Goal: Task Accomplishment & Management: Manage account settings

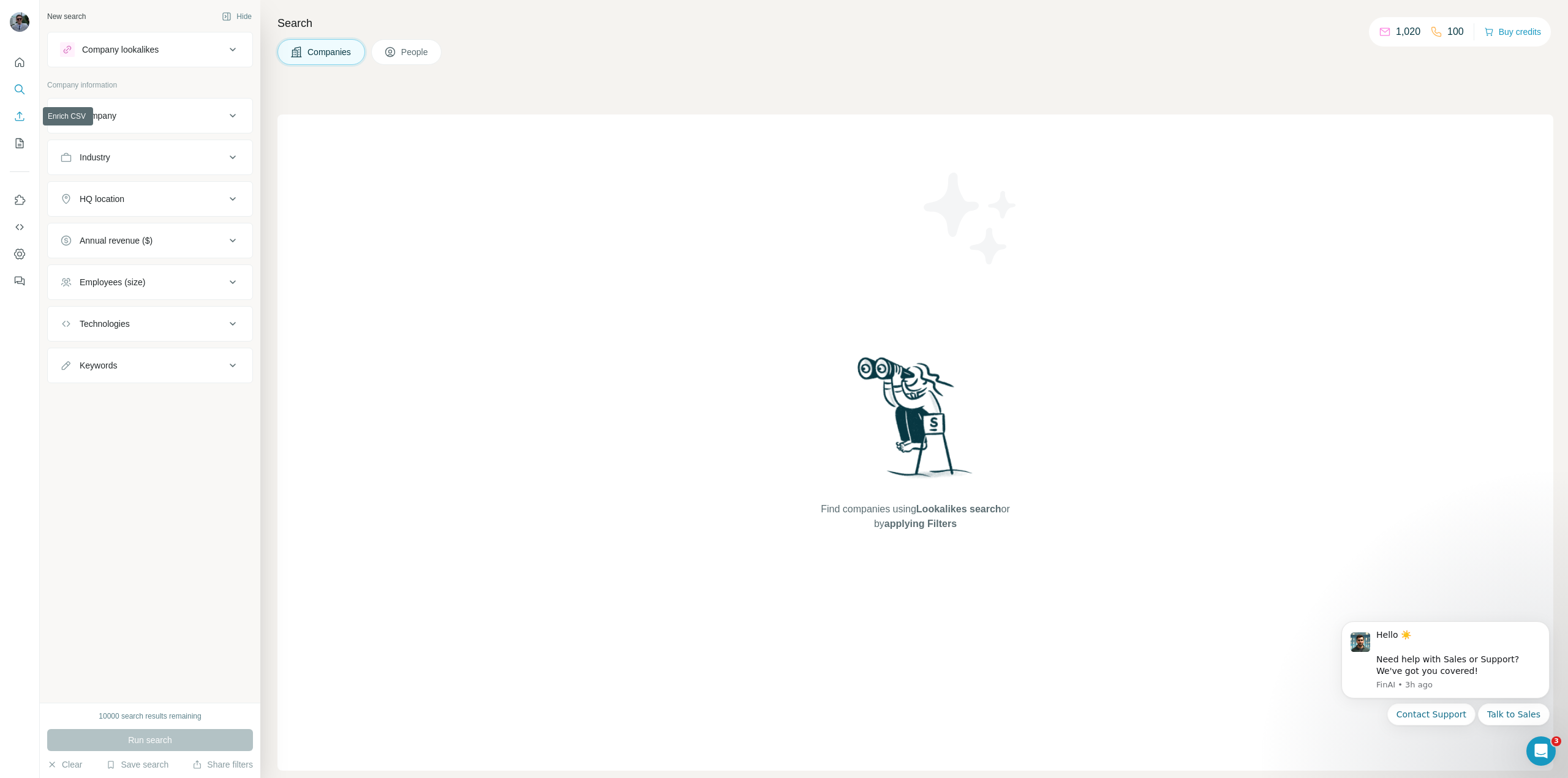
click at [22, 124] on button "Enrich CSV" at bounding box center [19, 116] width 19 height 22
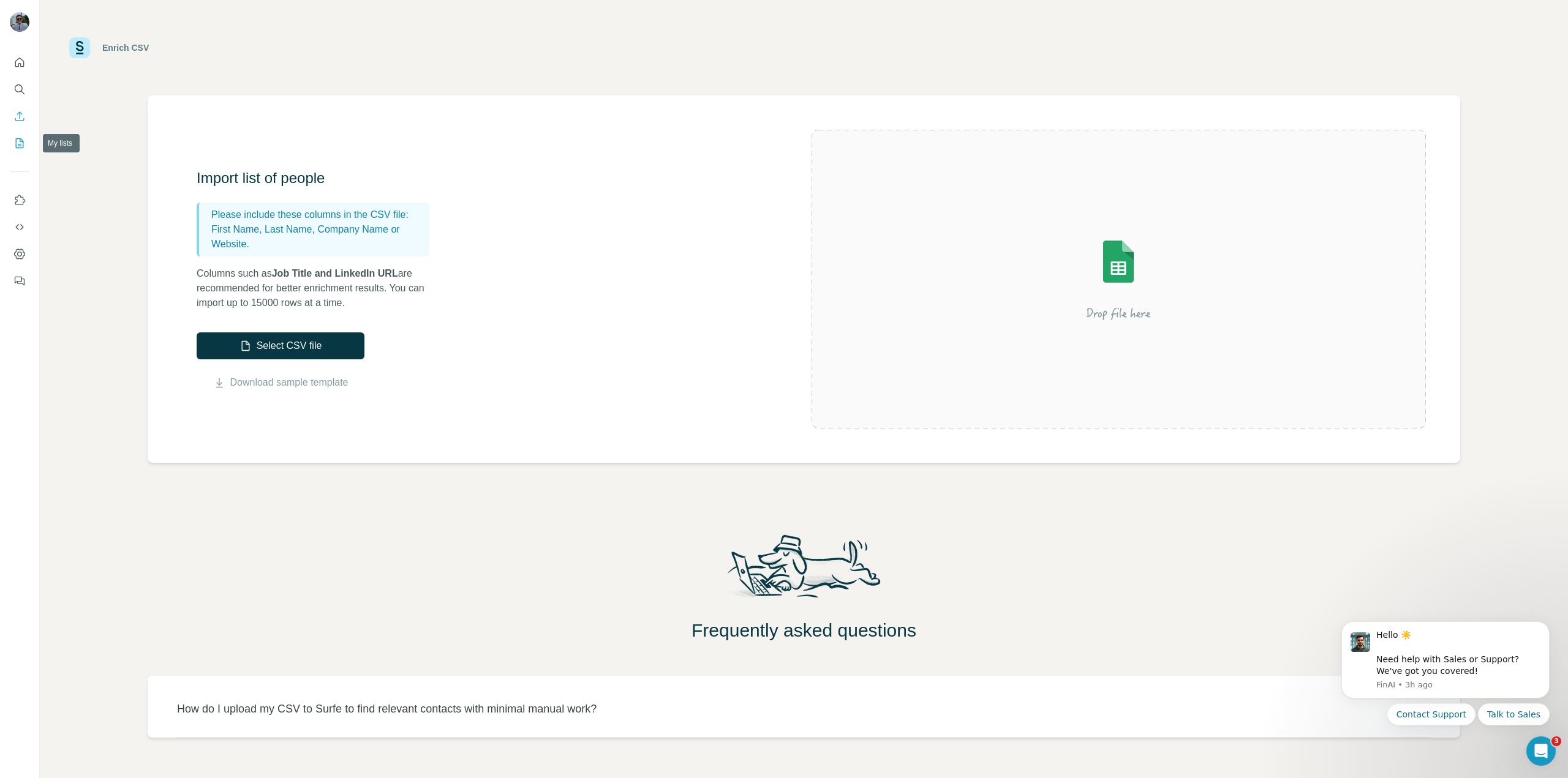
click at [20, 139] on icon "My lists" at bounding box center [20, 142] width 6 height 8
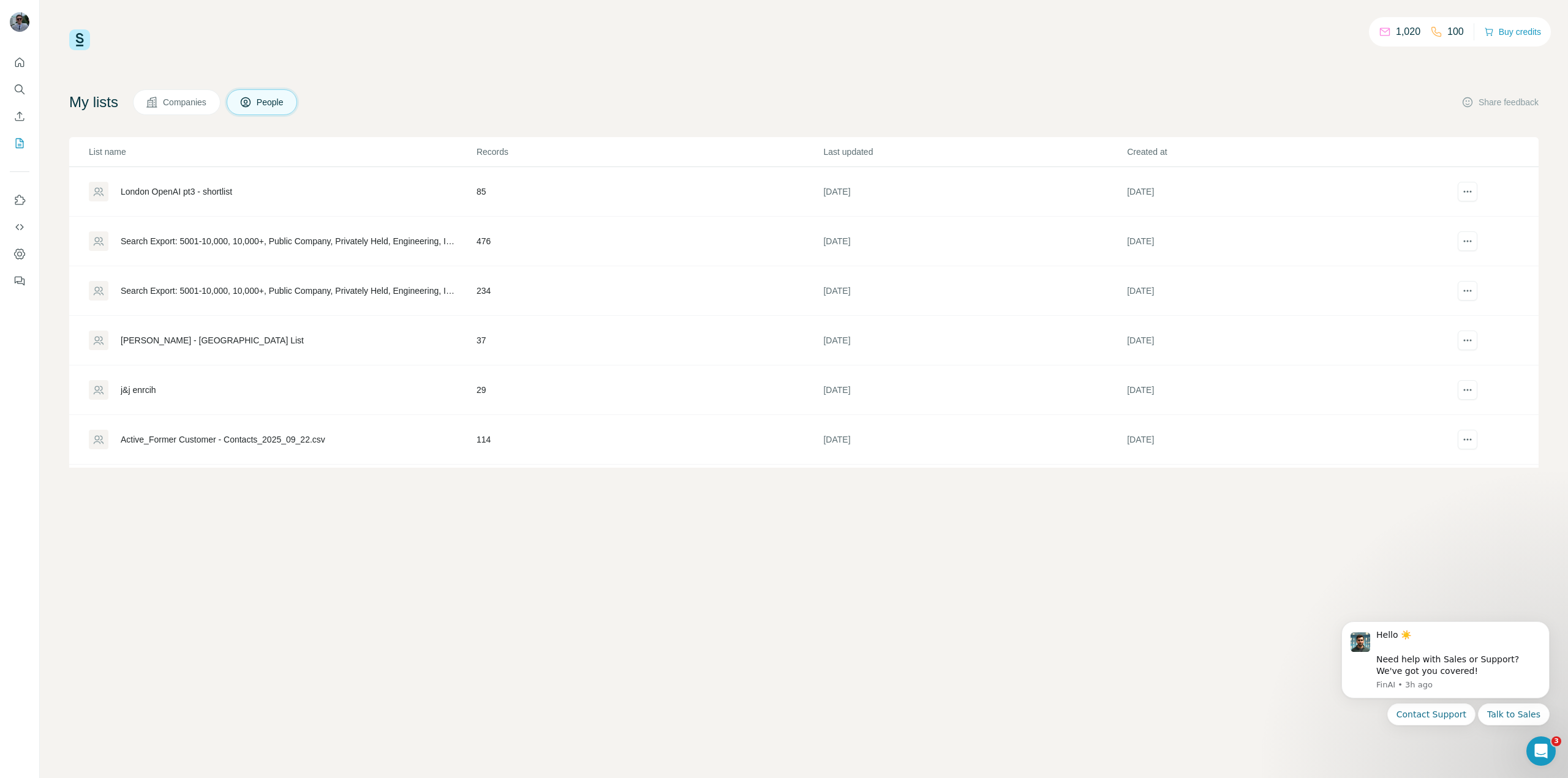
click at [204, 101] on span "Companies" at bounding box center [185, 102] width 45 height 13
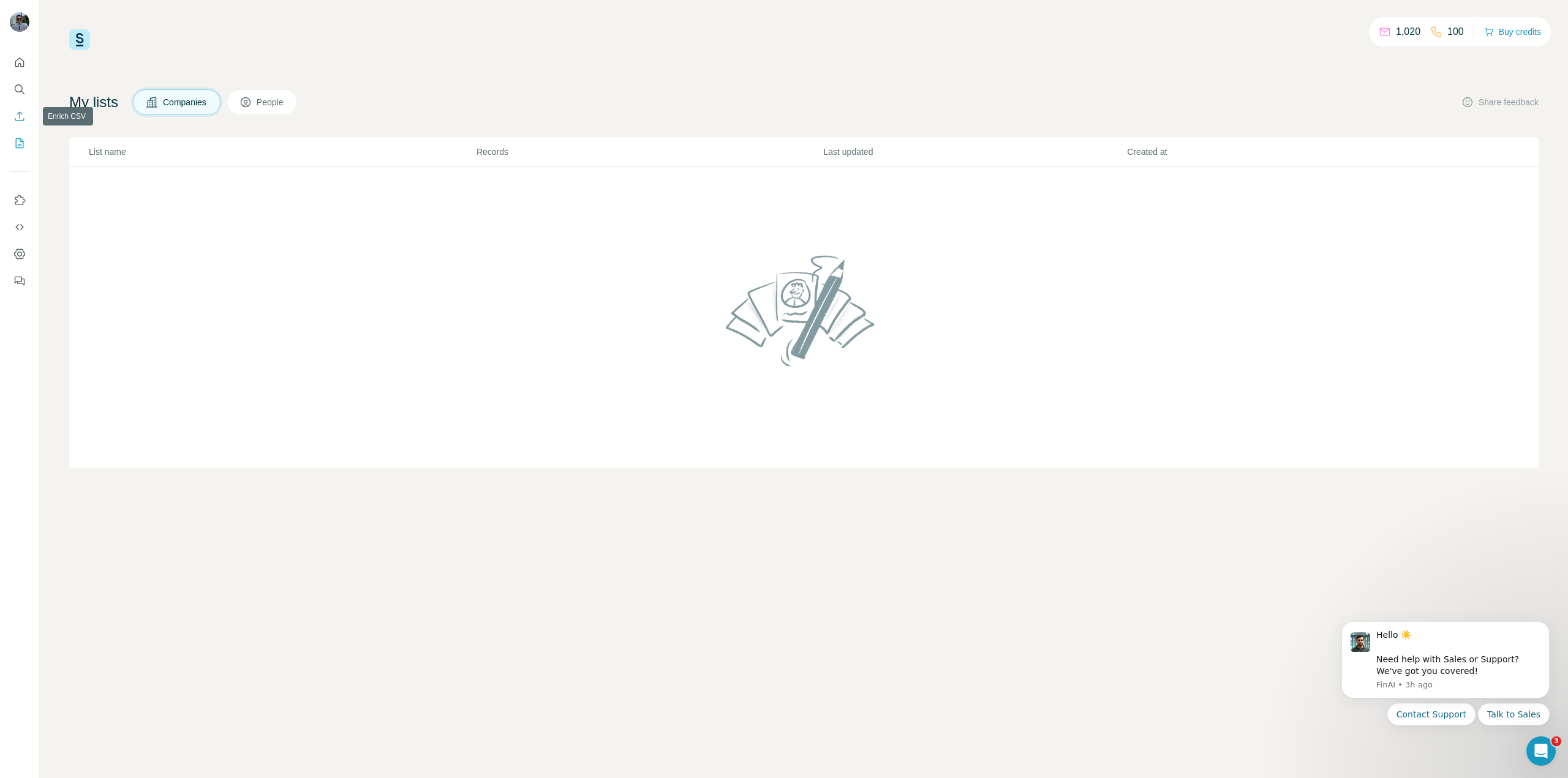
click at [29, 118] on button "Enrich CSV" at bounding box center [19, 116] width 19 height 22
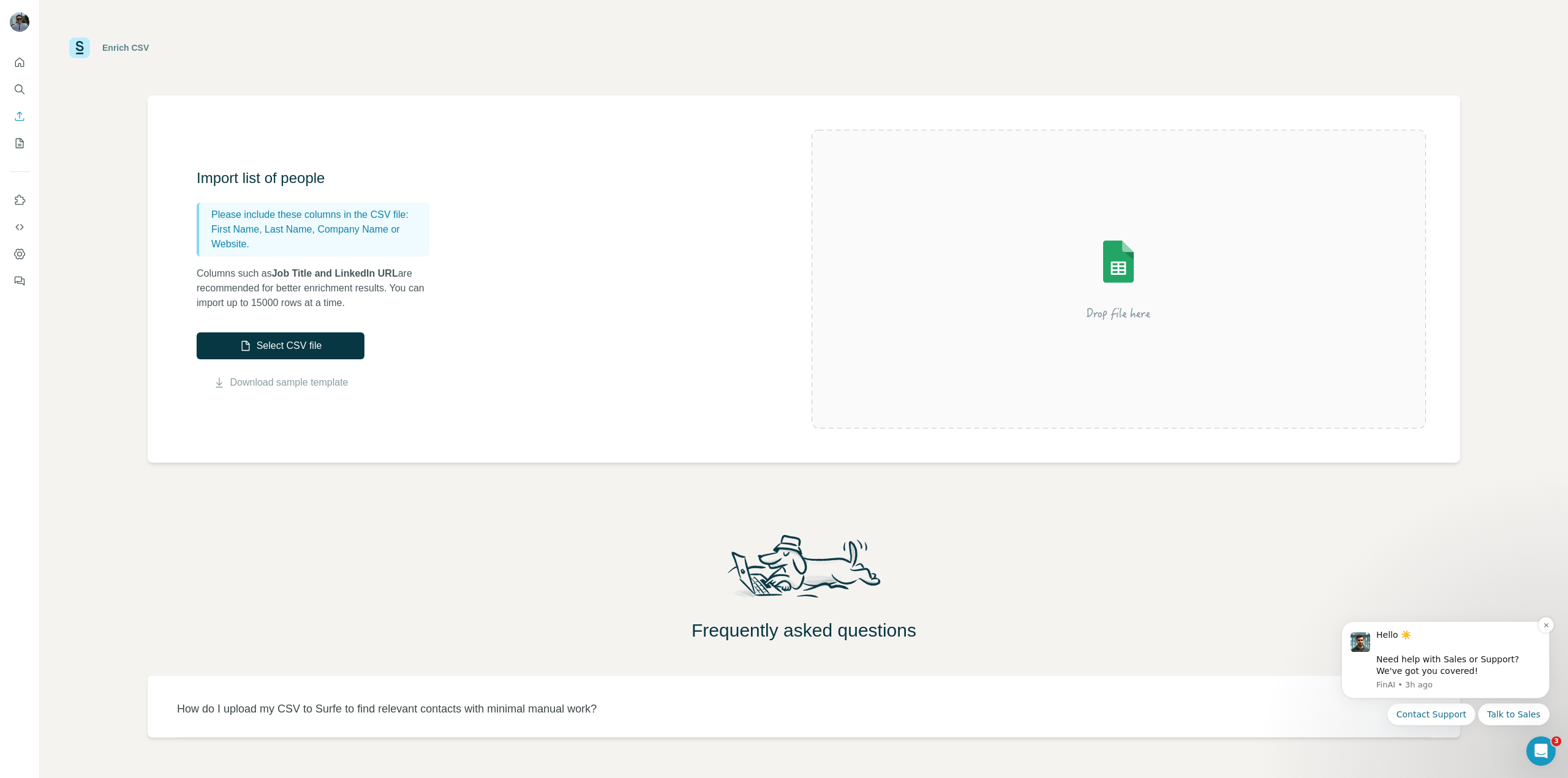
click at [1459, 649] on div "Hello ☀️ ​ Need help with Sales or Support? We've got you covered!" at bounding box center [1458, 653] width 164 height 48
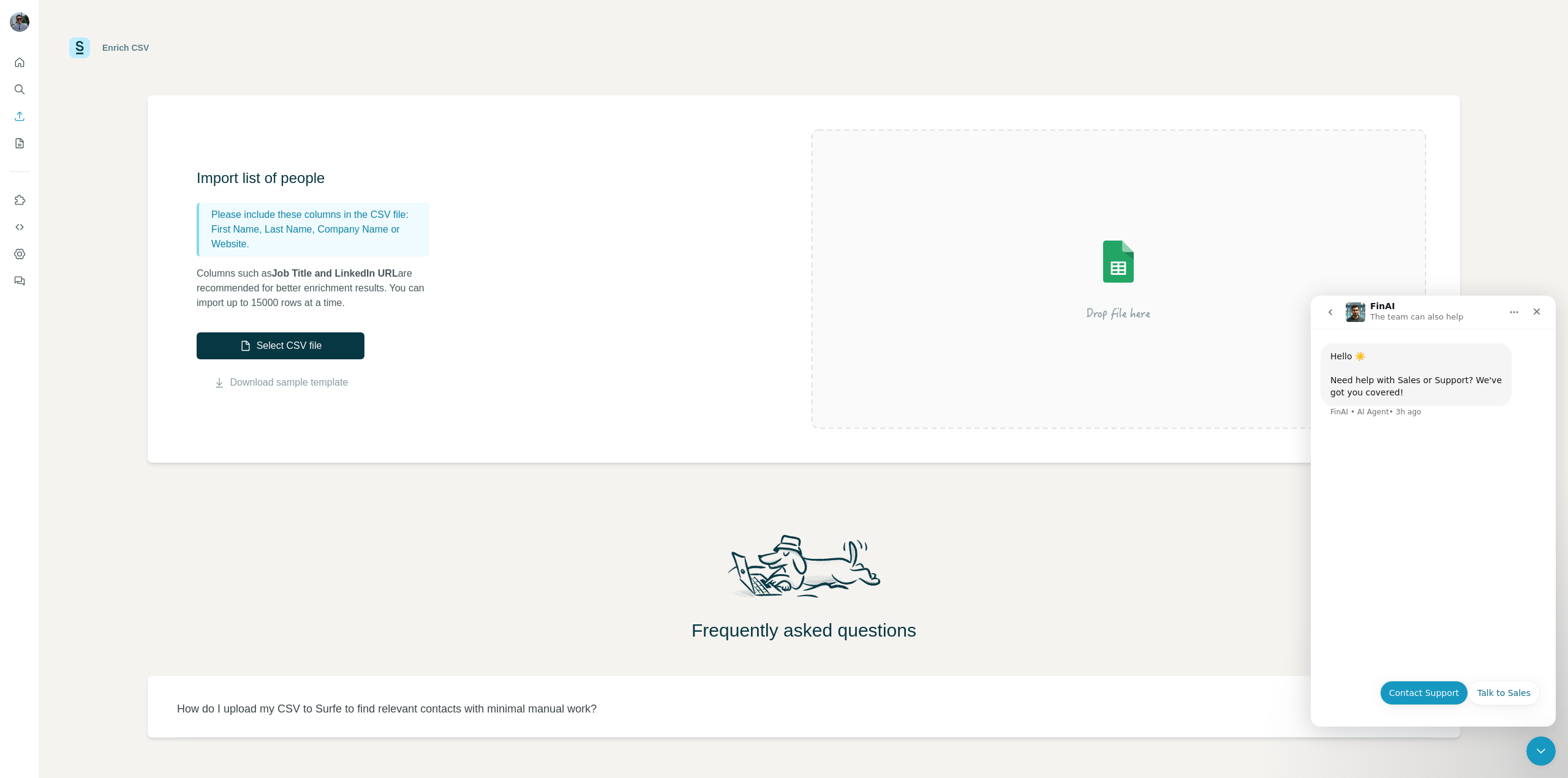
click at [1456, 692] on button "Contact Support" at bounding box center [1423, 693] width 88 height 24
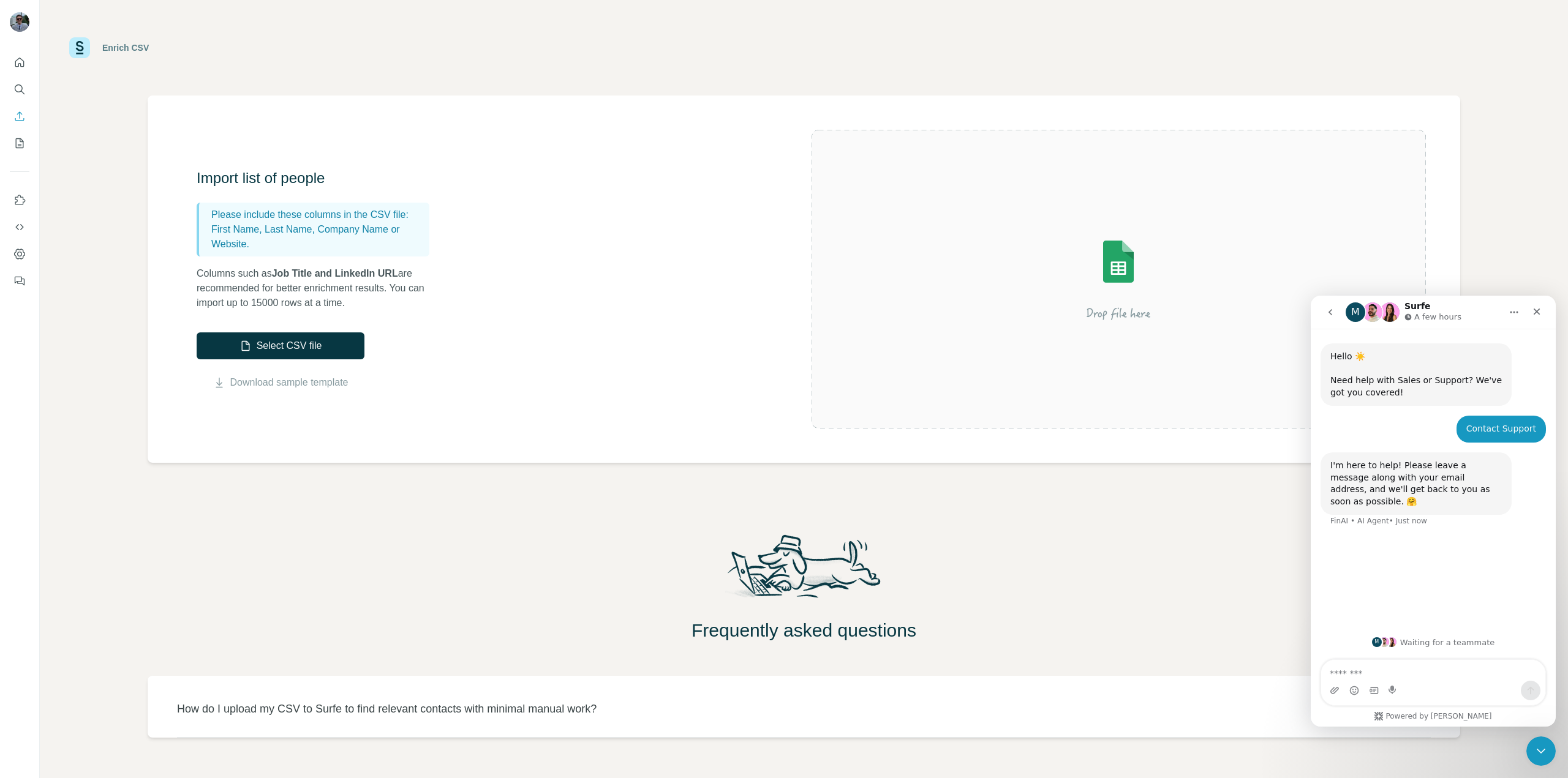
click at [1173, 660] on div "Enrich CSV Import list of people Please include these columns in the CSV file: …" at bounding box center [803, 389] width 1529 height 778
click at [1359, 668] on textarea "Message…" at bounding box center [1433, 670] width 224 height 21
type textarea "**********"
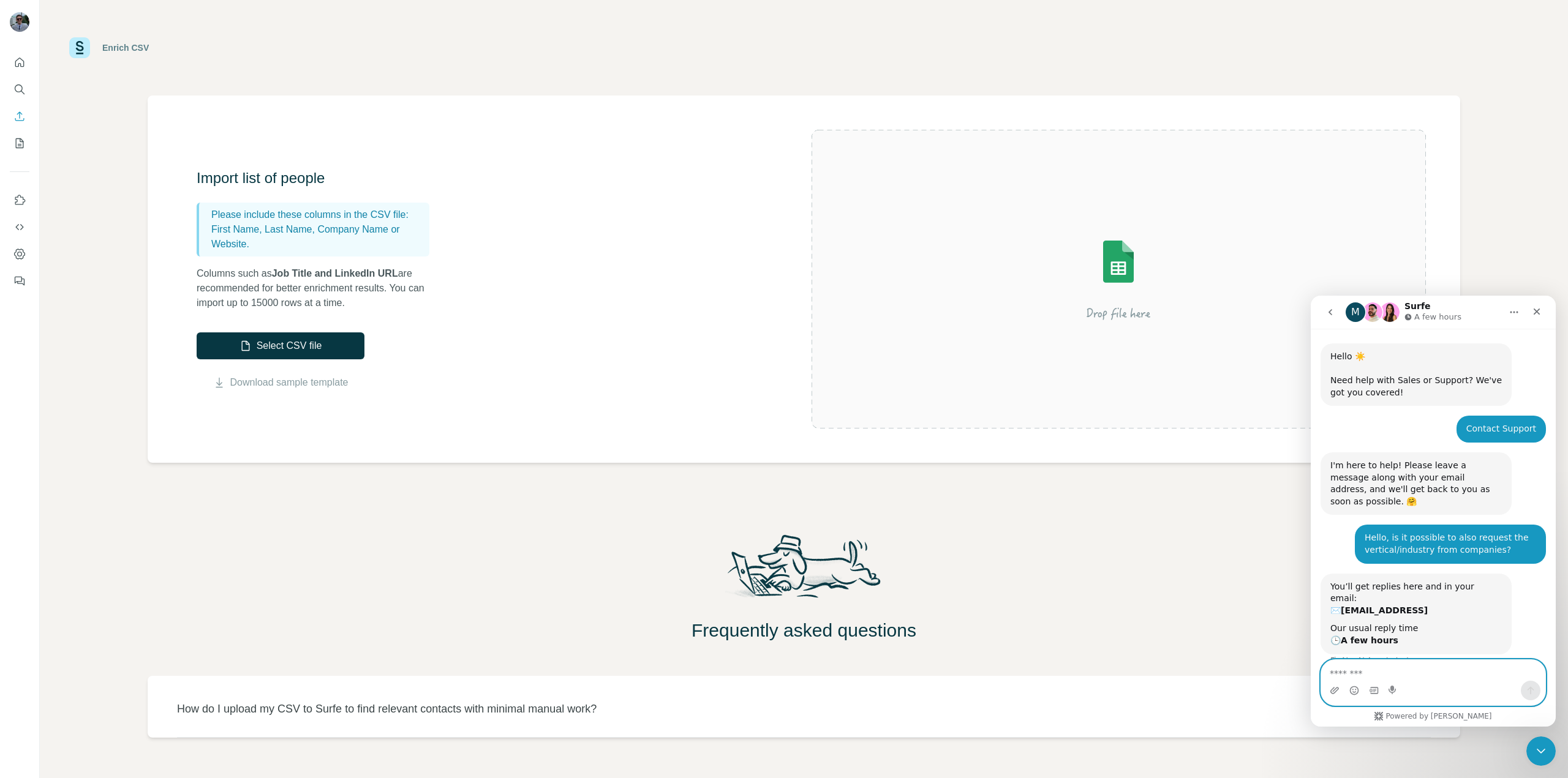
scroll to position [30, 0]
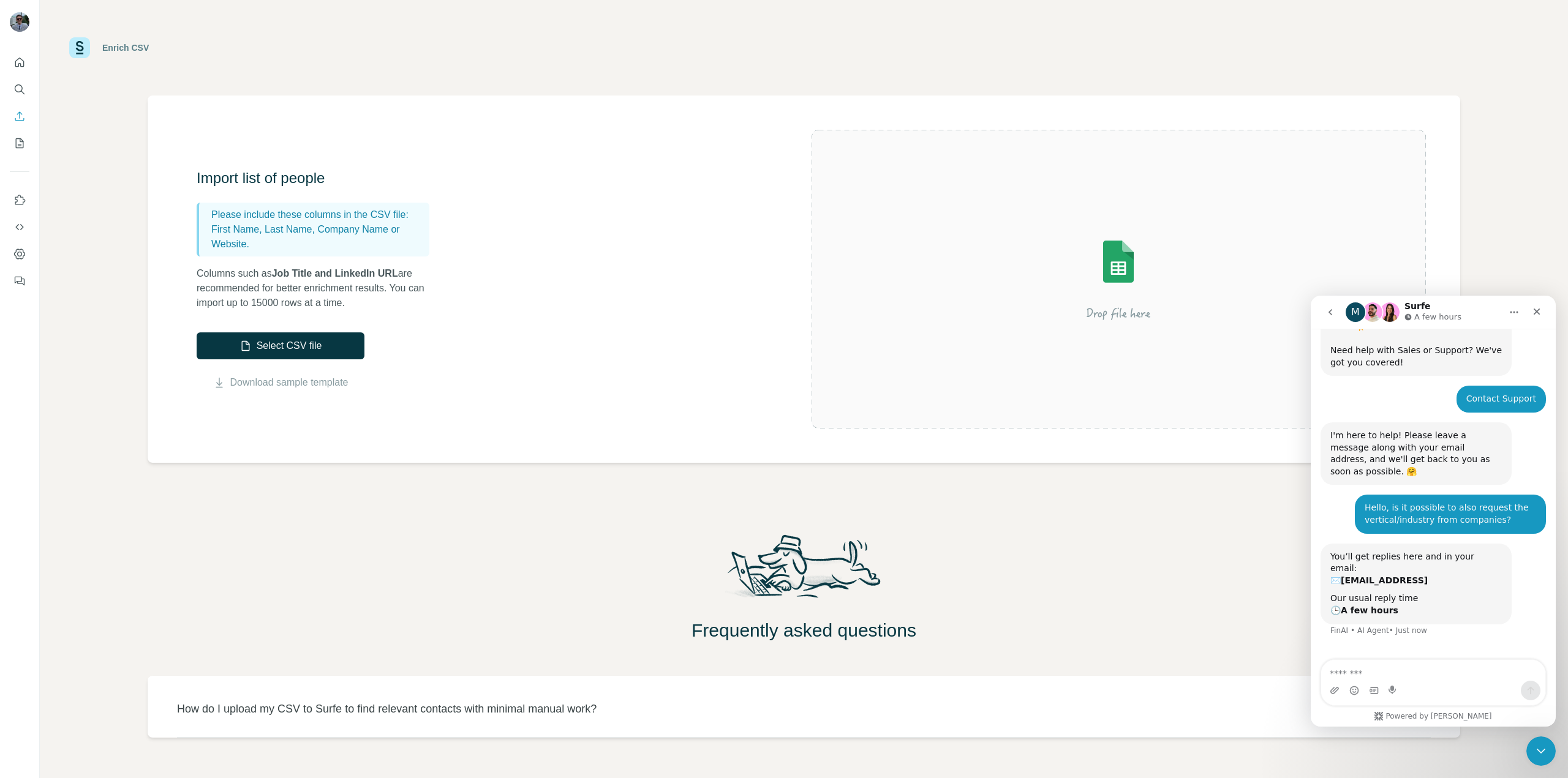
click at [987, 597] on div "Frequently asked questions" at bounding box center [803, 586] width 1529 height 110
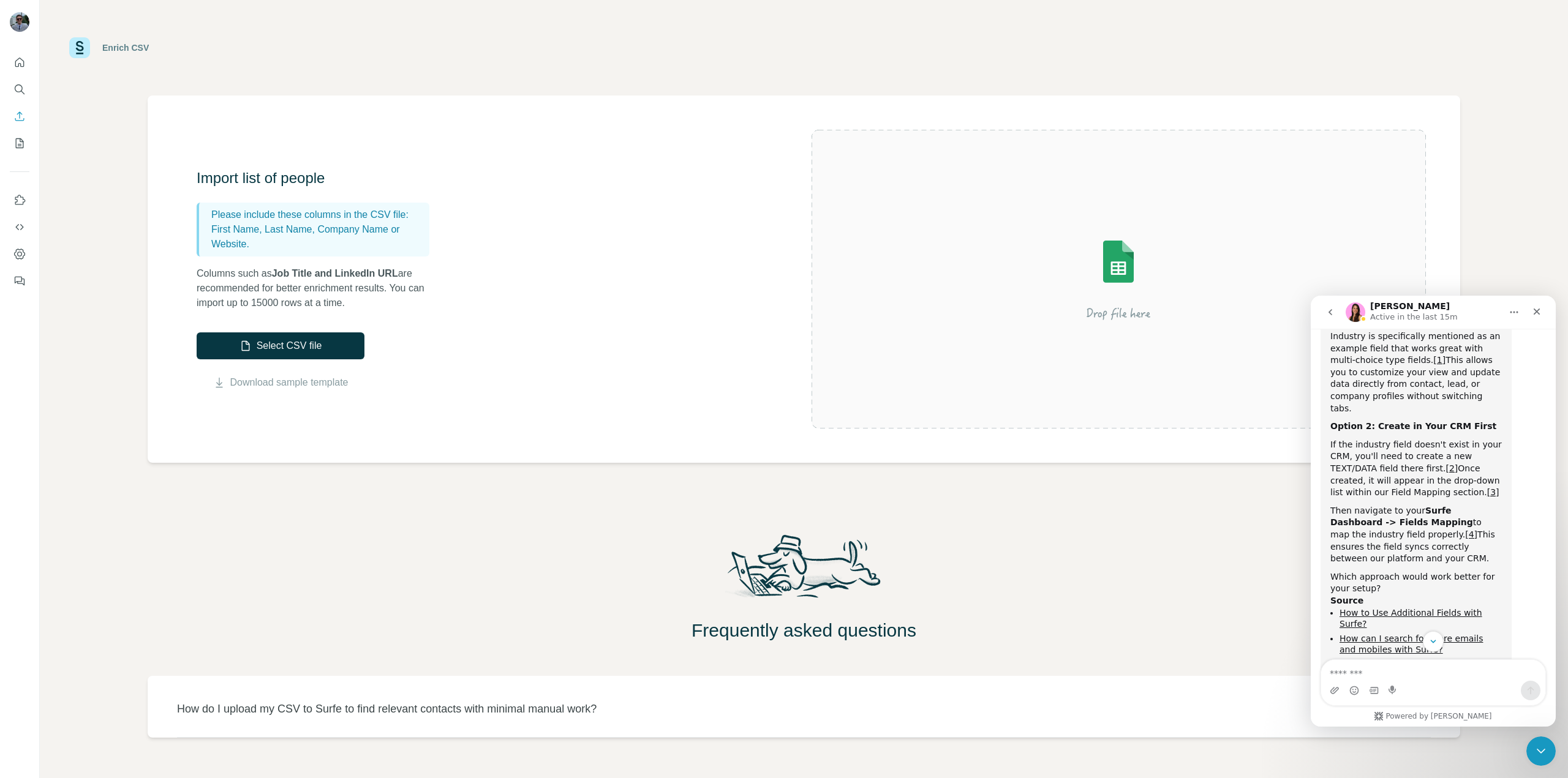
scroll to position [481, 0]
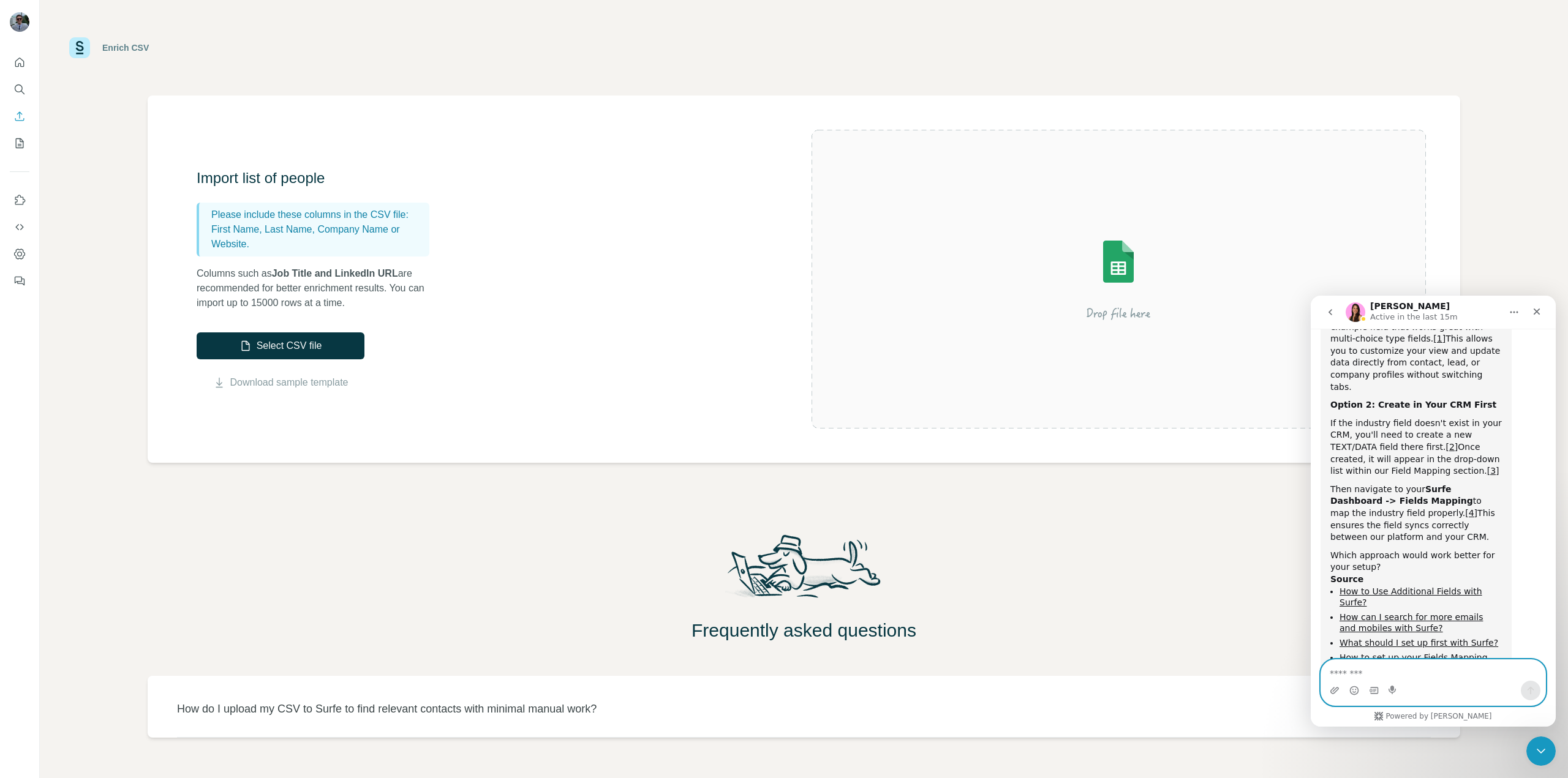
click at [1376, 668] on textarea "Message…" at bounding box center [1433, 670] width 224 height 21
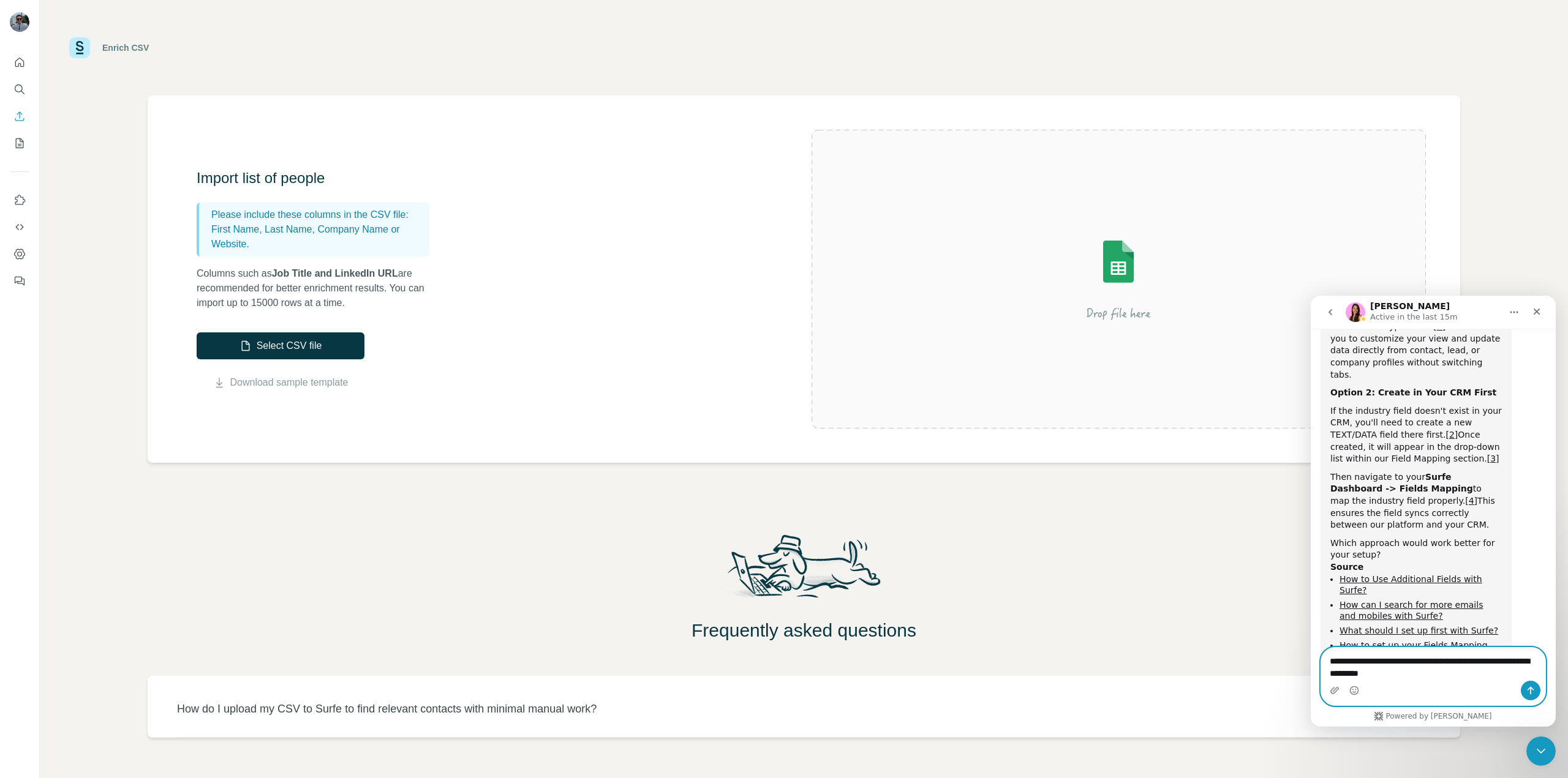
click at [1329, 675] on textarea "**********" at bounding box center [1433, 664] width 224 height 33
click at [1471, 678] on textarea "**********" at bounding box center [1433, 664] width 224 height 33
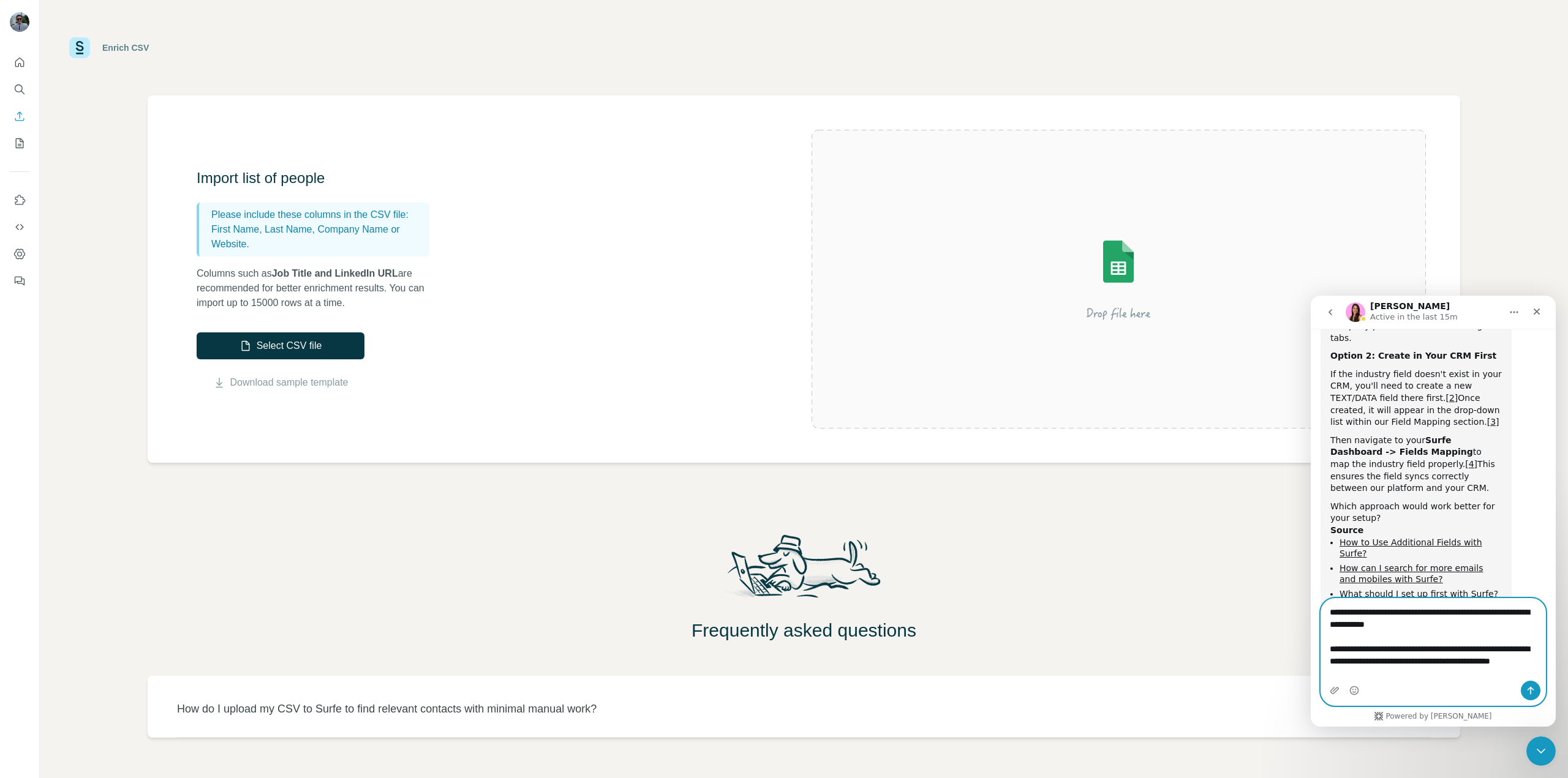
scroll to position [542, 0]
type textarea "**********"
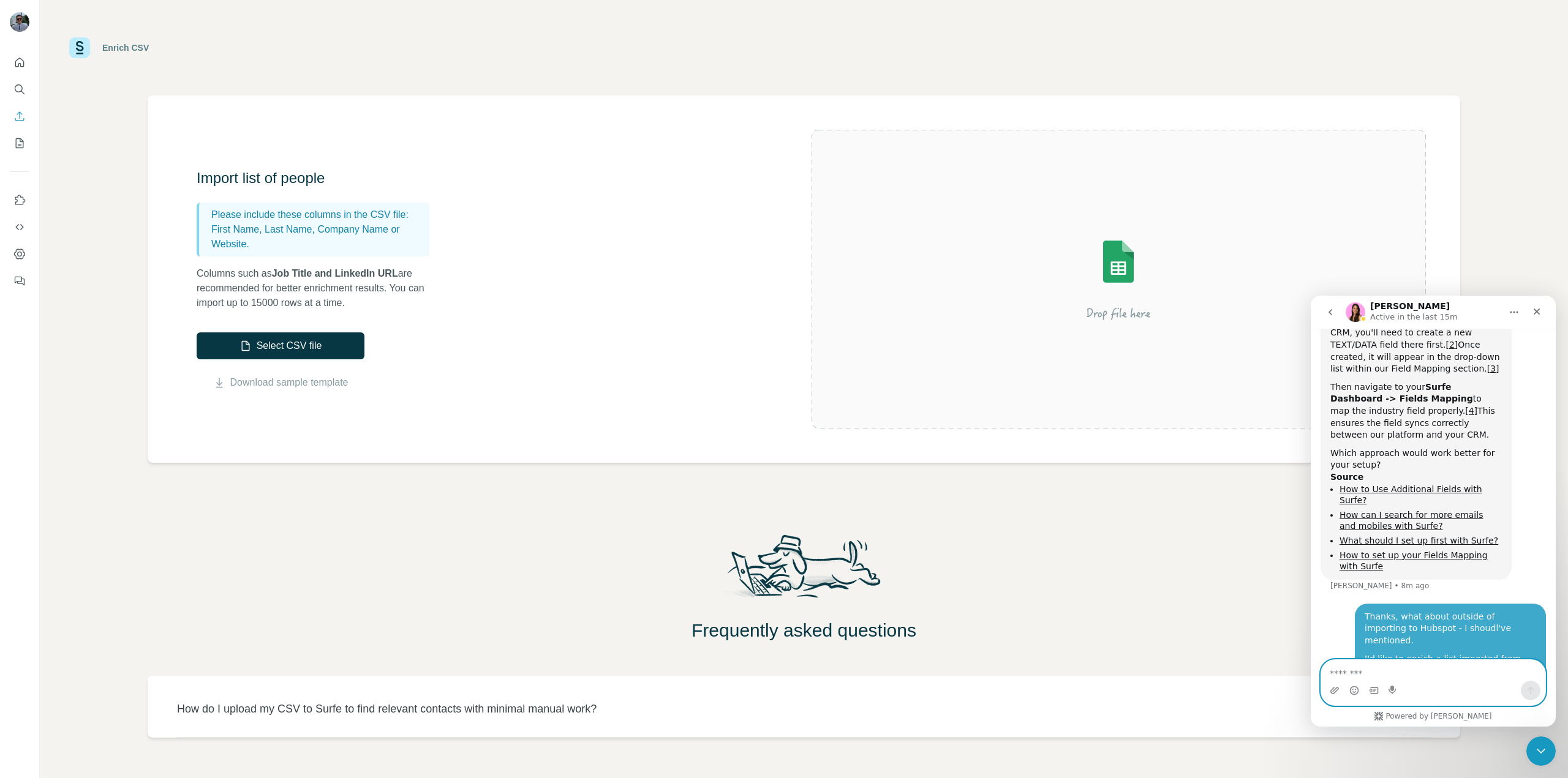
scroll to position [584, 0]
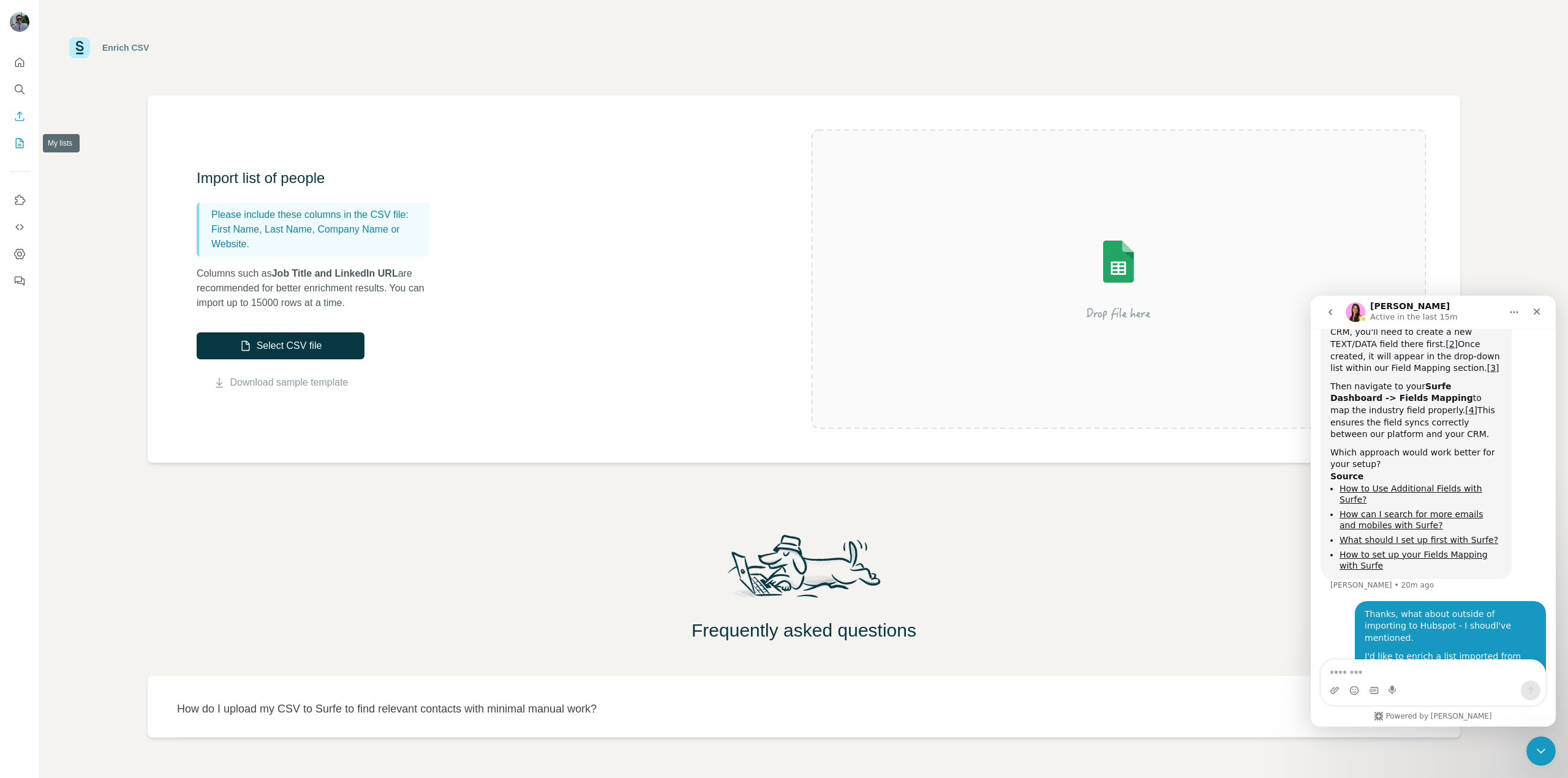
click at [15, 139] on icon "My lists" at bounding box center [19, 143] width 13 height 13
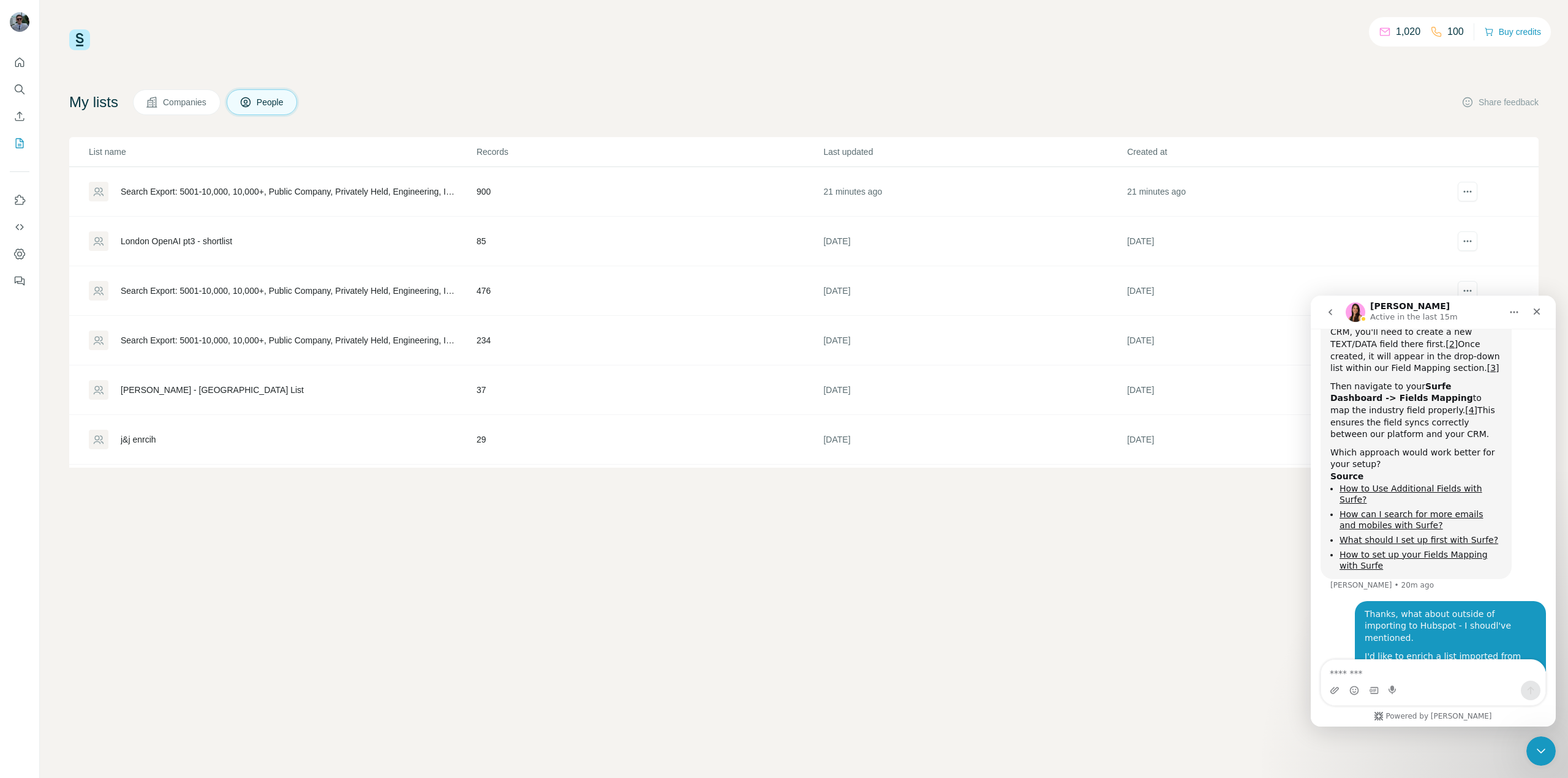
click at [265, 200] on div "Search Export: 5001-10,000, 10,000+, Public Company, Privately Held, Engineerin…" at bounding box center [282, 191] width 387 height 19
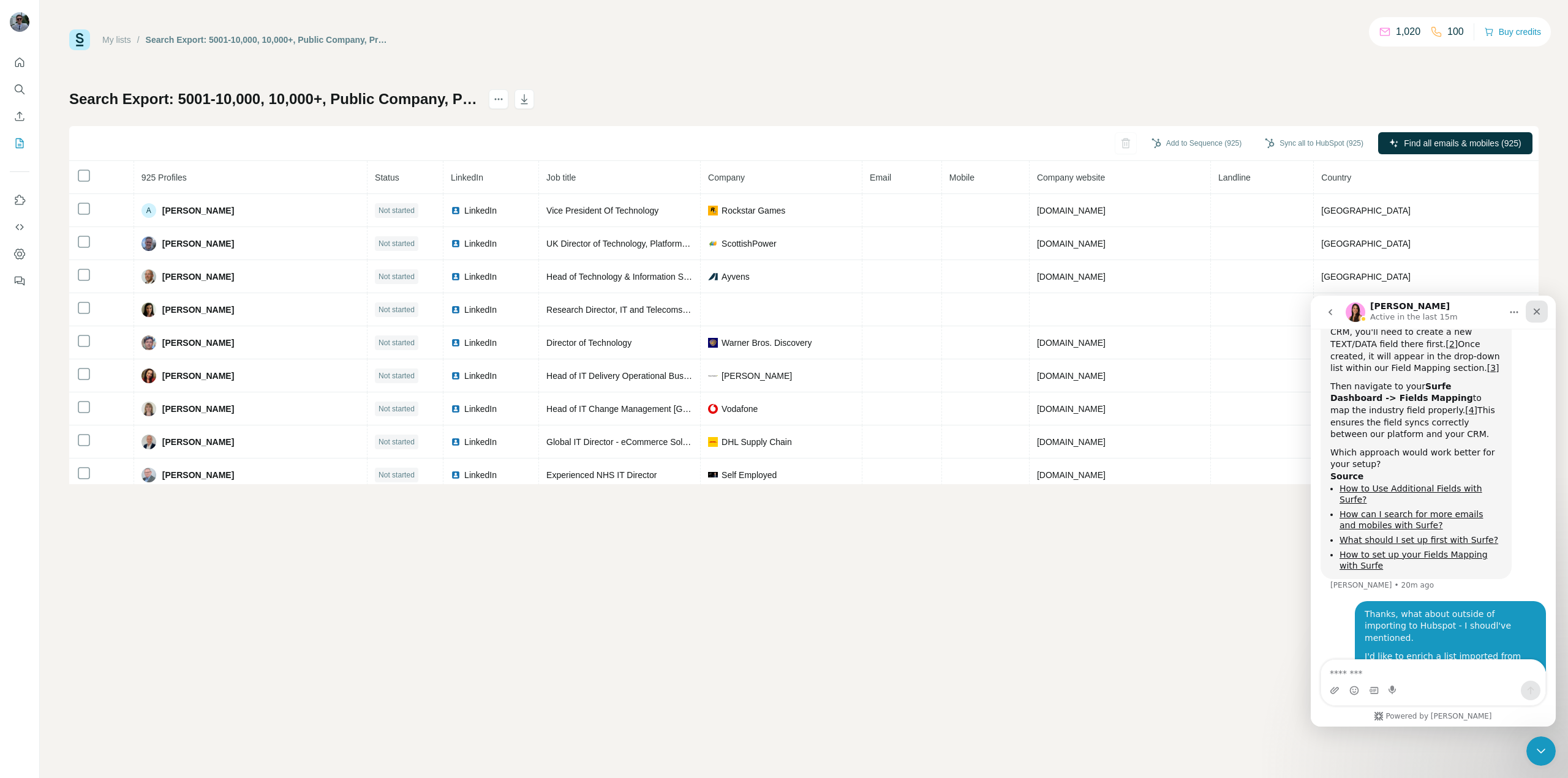
click at [1535, 313] on icon "Close" at bounding box center [1537, 312] width 7 height 7
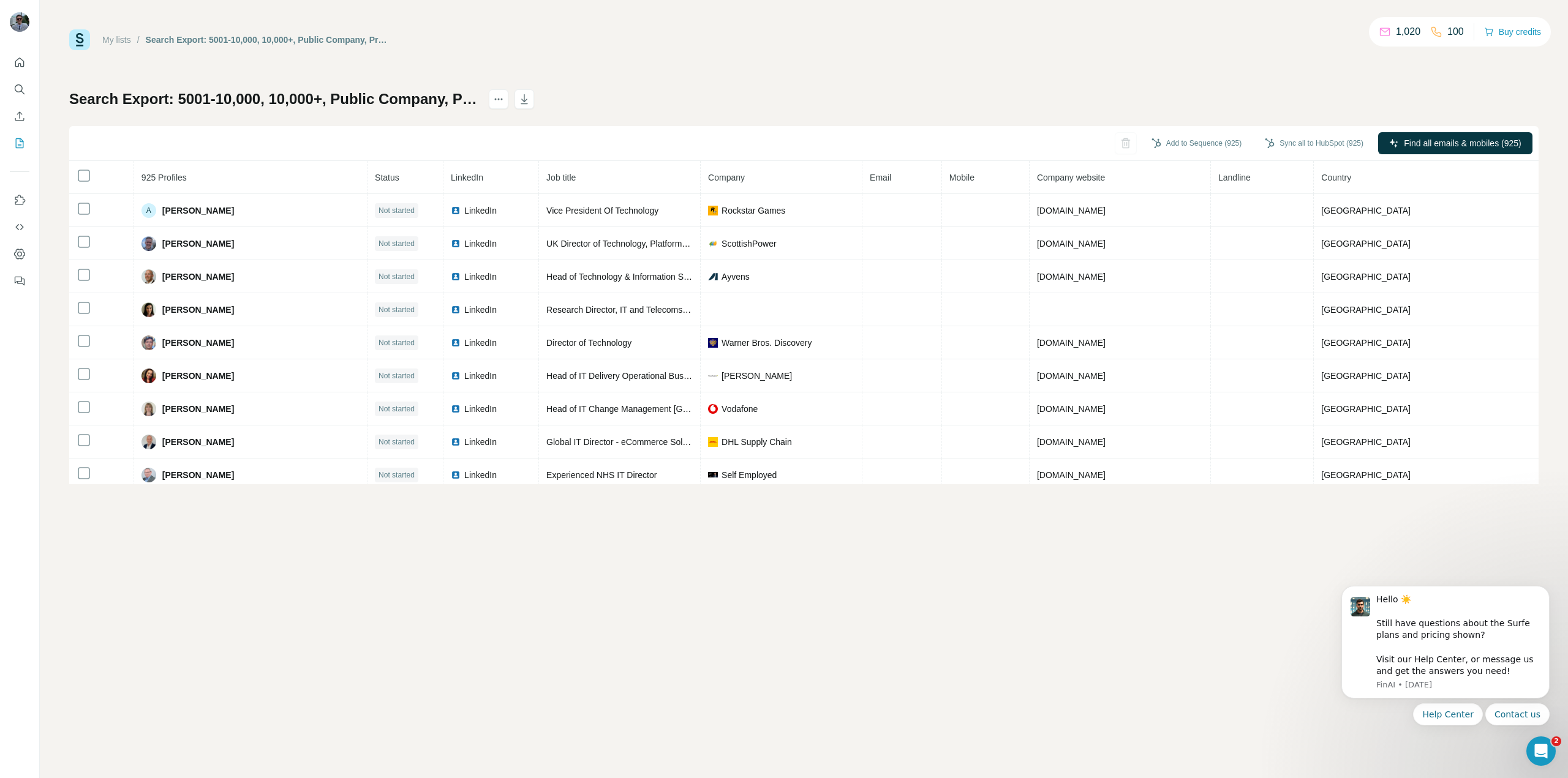
click at [702, 572] on div "My lists / Search Export: 5001-10,000, 10,000+, Public Company, Privately Held,…" at bounding box center [803, 389] width 1529 height 778
click at [505, 100] on icon "actions" at bounding box center [498, 99] width 13 height 13
click at [712, 618] on div "My lists / Search Export: 5001-10,000, 10,000+, Public Company, Privately Held,…" at bounding box center [803, 389] width 1529 height 778
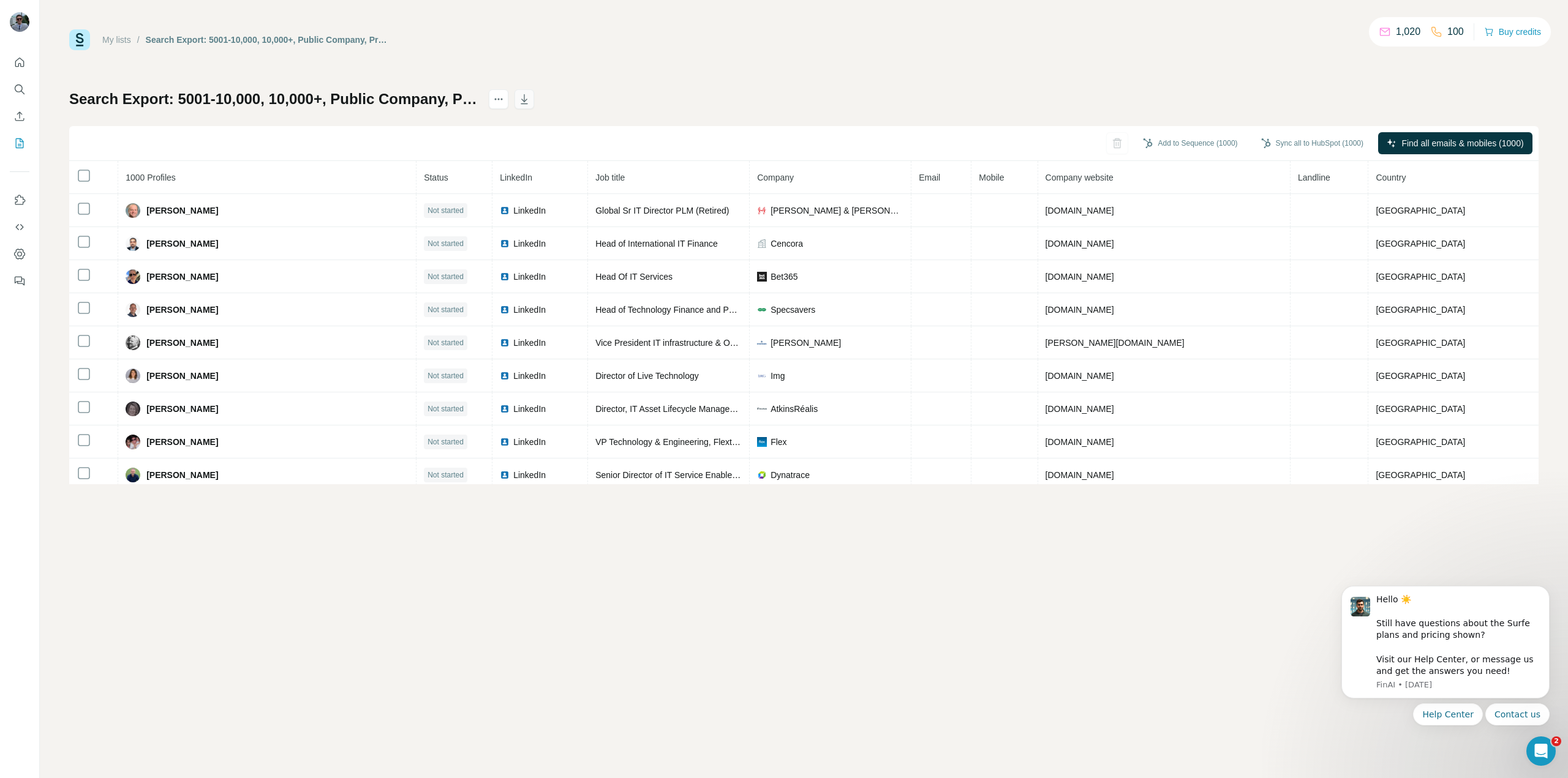
click at [530, 98] on icon "button" at bounding box center [524, 99] width 13 height 13
